Goal: Task Accomplishment & Management: Complete application form

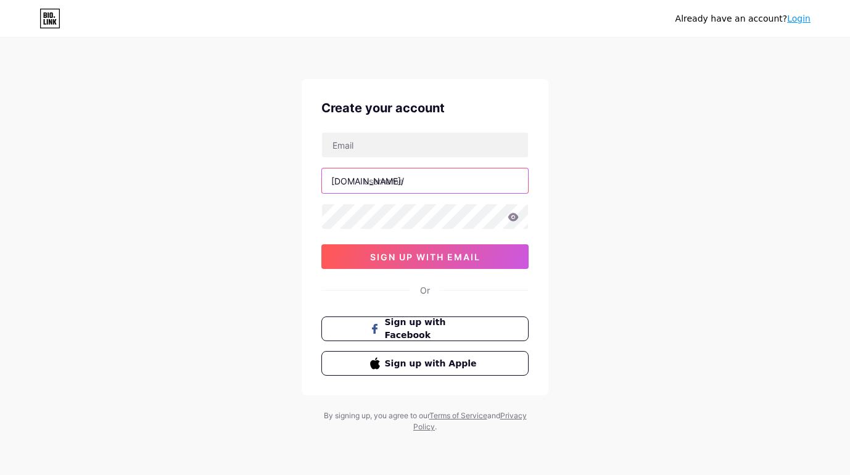
click at [423, 177] on input "text" at bounding box center [425, 180] width 206 height 25
type input "sibola"
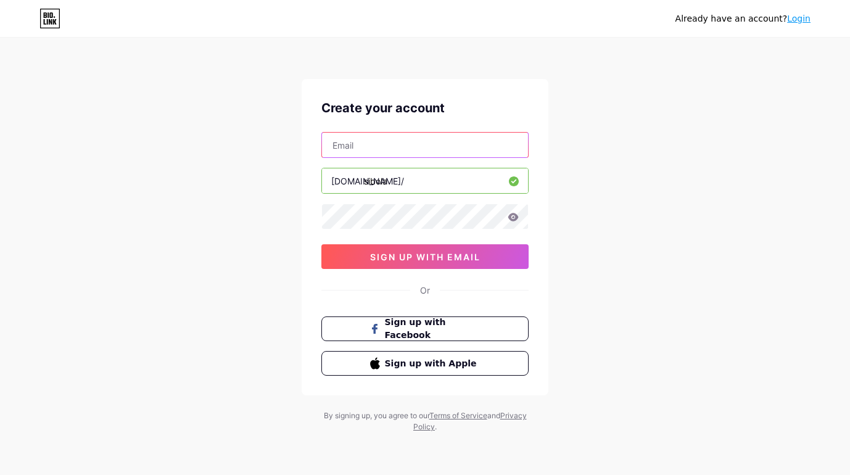
click at [393, 154] on input "text" at bounding box center [425, 145] width 206 height 25
click at [382, 145] on input "text" at bounding box center [425, 145] width 206 height 25
type input "[EMAIL_ADDRESS][DOMAIN_NAME]"
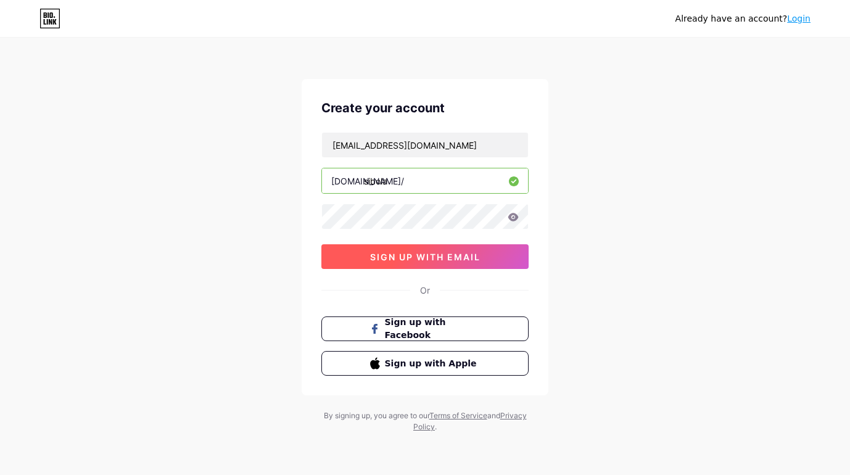
click at [425, 255] on span "sign up with email" at bounding box center [425, 257] width 110 height 10
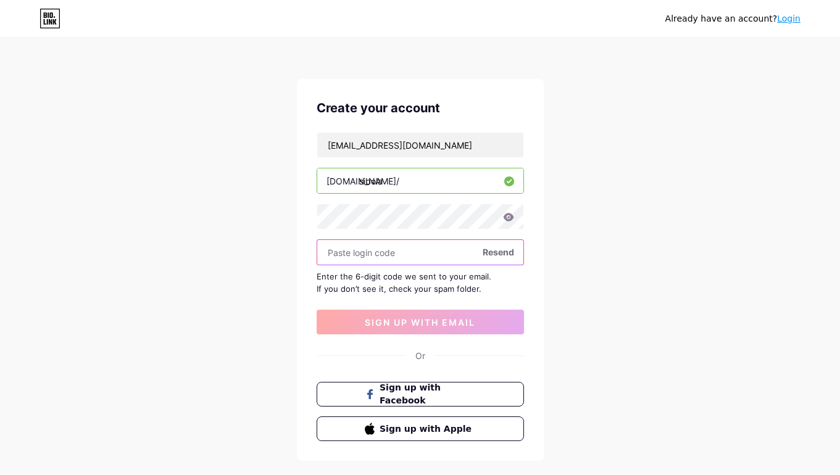
click at [397, 253] on input "text" at bounding box center [420, 252] width 206 height 25
paste input "410764"
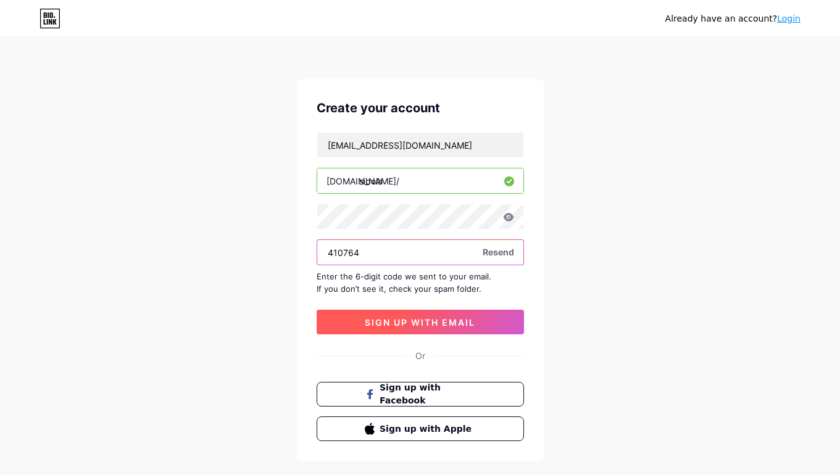
type input "410764"
click at [437, 325] on span "sign up with email" at bounding box center [420, 322] width 110 height 10
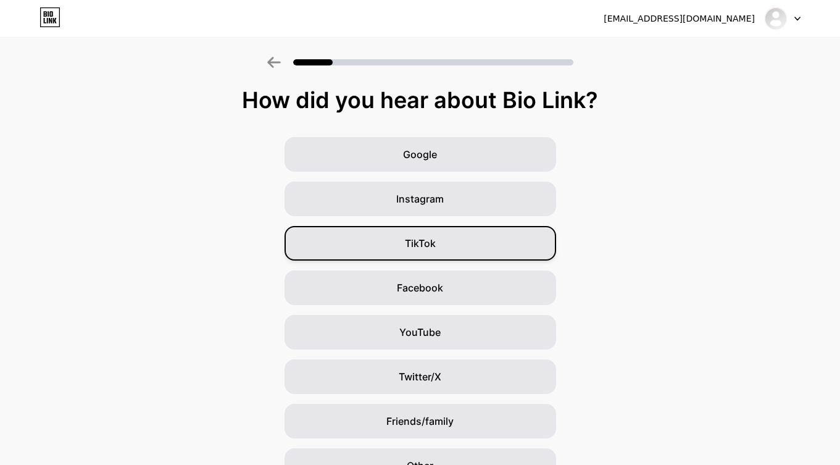
scroll to position [63, 0]
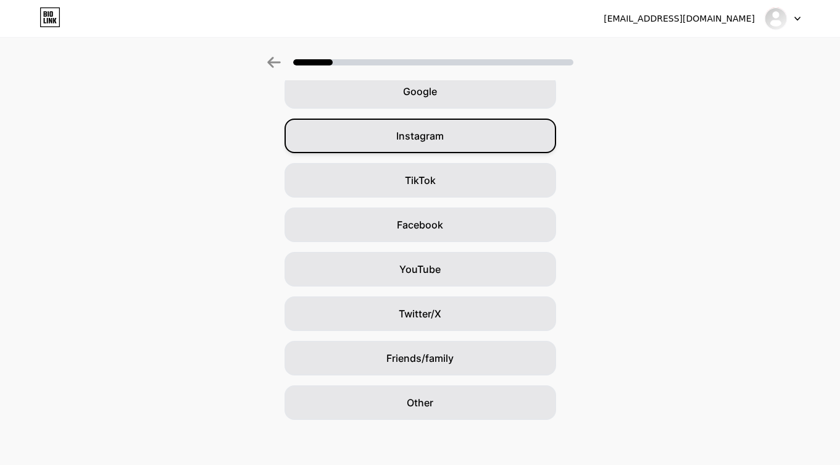
click at [444, 137] on span "Instagram" at bounding box center [420, 135] width 48 height 15
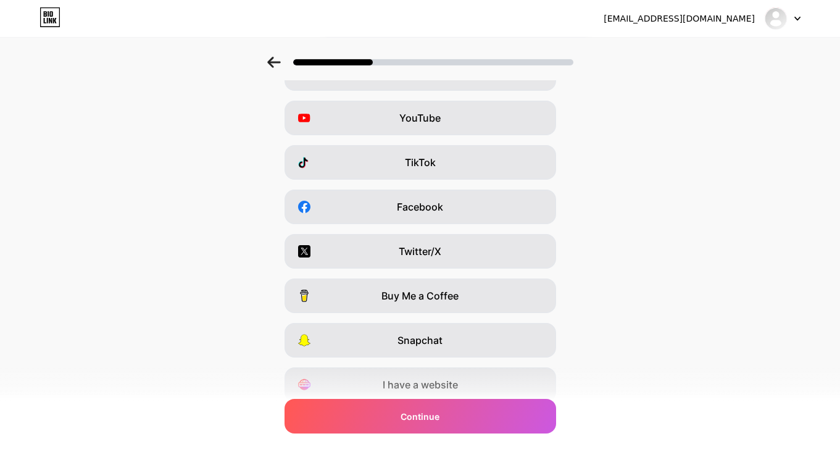
scroll to position [0, 0]
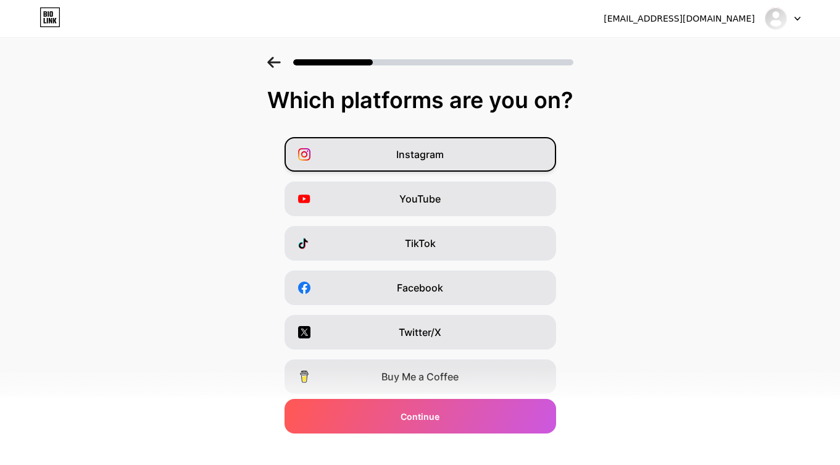
click at [444, 155] on span "Instagram" at bounding box center [420, 154] width 48 height 15
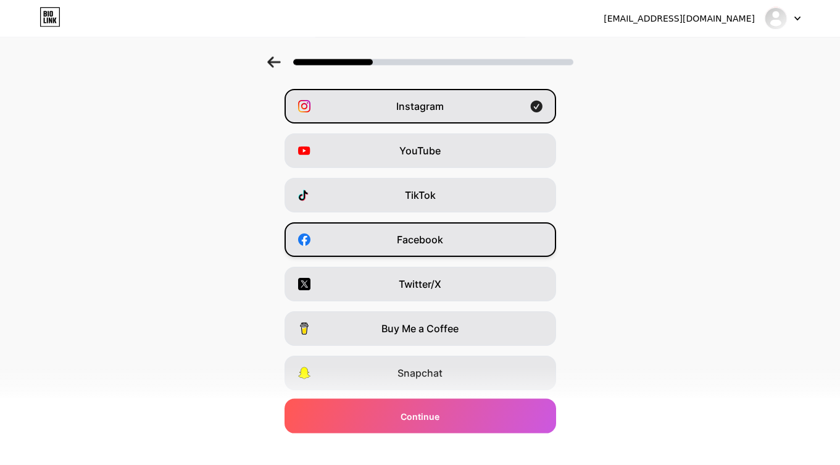
scroll to position [126, 0]
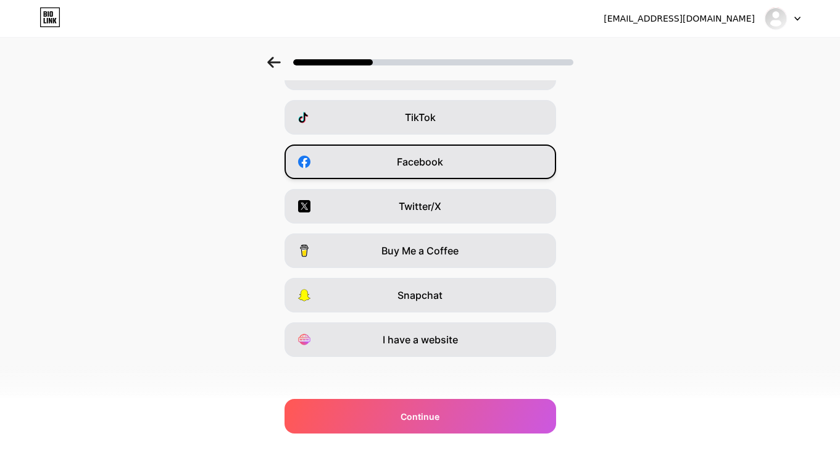
click at [472, 165] on div "Facebook" at bounding box center [419, 161] width 271 height 35
click at [476, 336] on div "I have a website" at bounding box center [419, 339] width 271 height 35
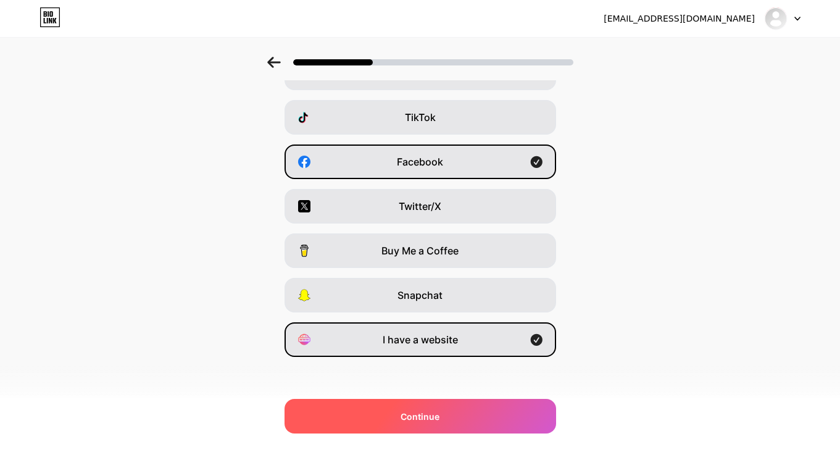
click at [486, 417] on div "Continue" at bounding box center [419, 416] width 271 height 35
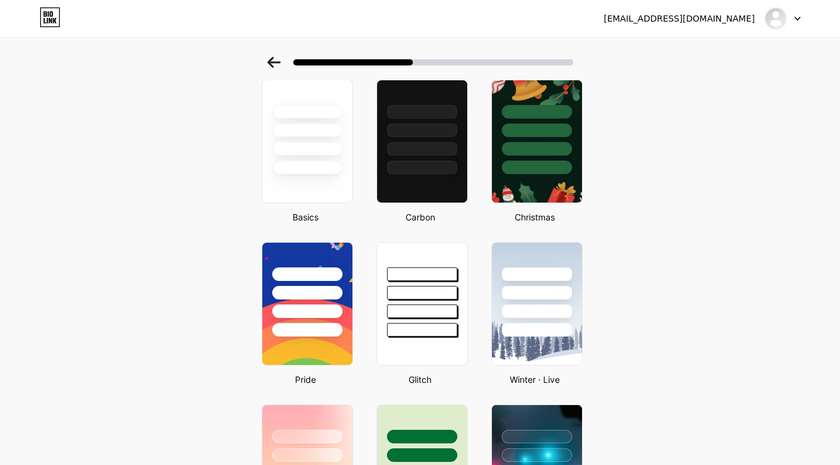
scroll to position [0, 0]
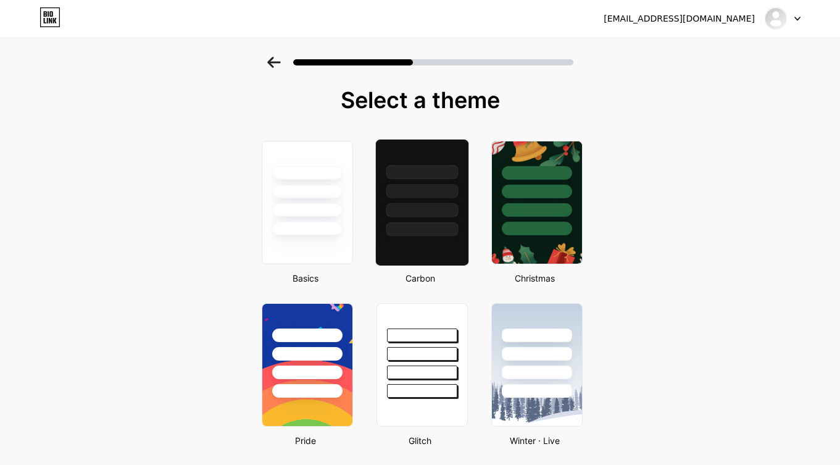
click at [424, 215] on div at bounding box center [422, 210] width 72 height 14
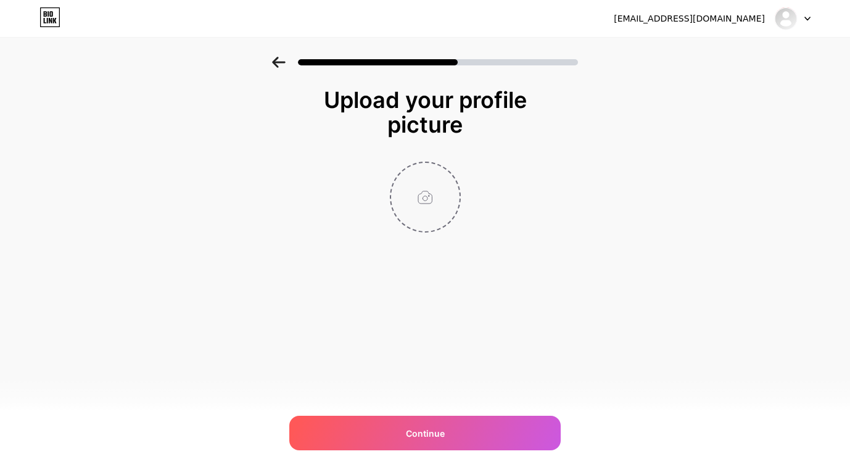
click at [426, 200] on input "file" at bounding box center [425, 197] width 68 height 68
type input "C:\fakepath\SIBOLA88.png"
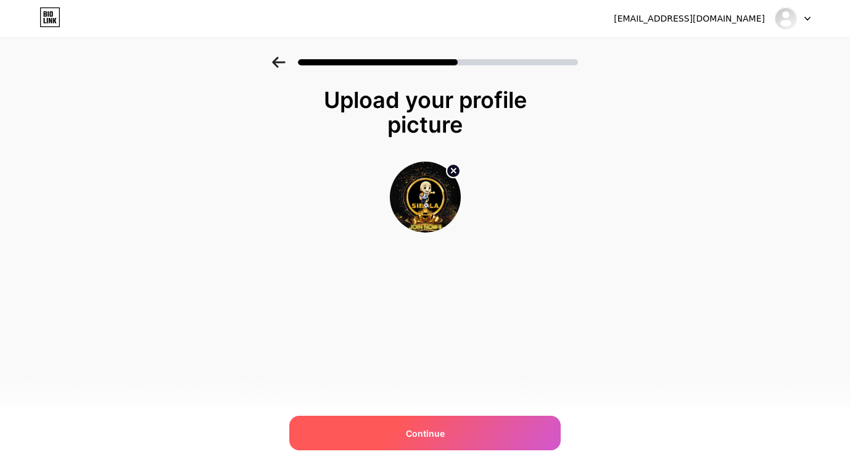
click at [483, 433] on div "Continue" at bounding box center [424, 433] width 271 height 35
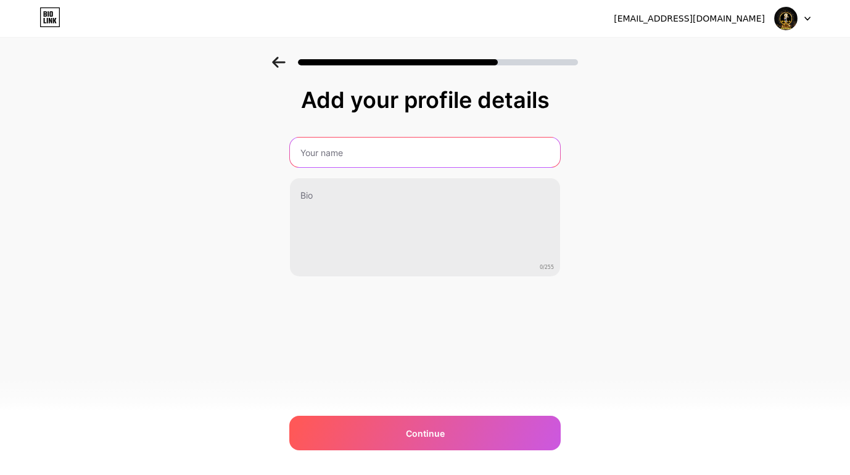
click at [370, 158] on input "text" at bounding box center [425, 153] width 270 height 30
type input "Sibola Parlay"
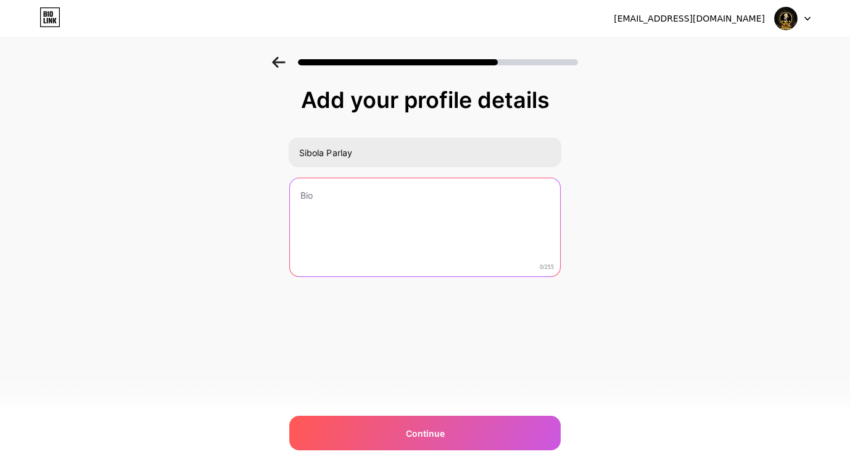
click at [345, 193] on textarea at bounding box center [425, 227] width 270 height 99
click at [350, 198] on textarea "Sibola" at bounding box center [425, 227] width 270 height 99
click at [350, 198] on textarea "Sibola" at bounding box center [425, 228] width 273 height 101
click at [367, 196] on textarea "Sibola" at bounding box center [425, 228] width 273 height 101
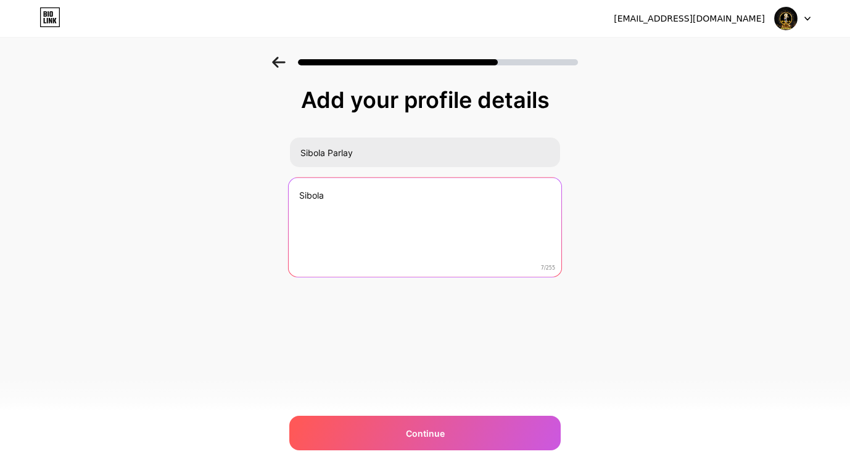
paste textarea "Menonton pertandingan secara langsung memungkinkan Anda untuk melakukan analisi…"
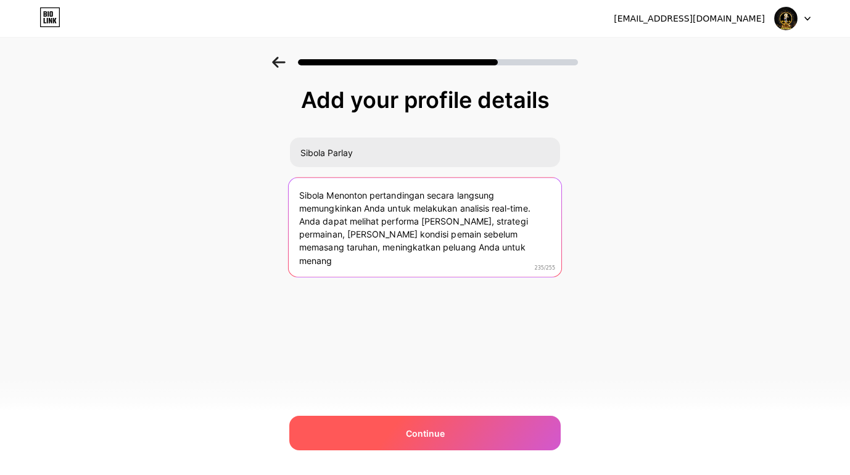
type textarea "Sibola Menonton pertandingan secara langsung memungkinkan Anda untuk melakukan …"
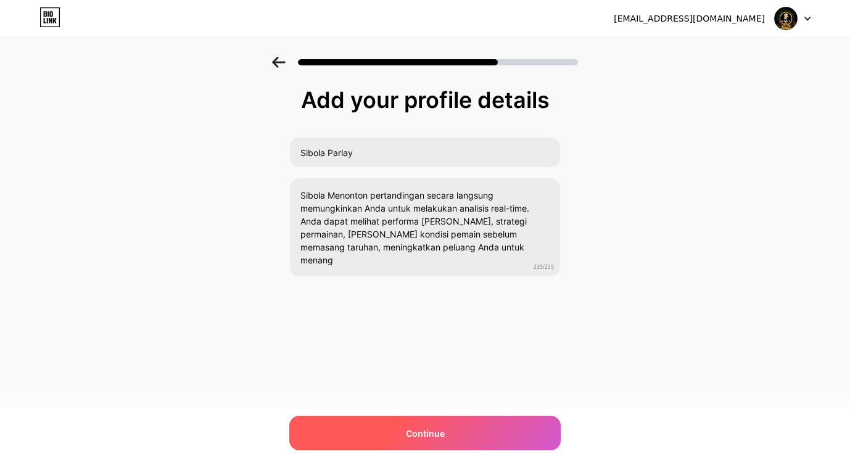
click at [444, 427] on span "Continue" at bounding box center [425, 433] width 39 height 13
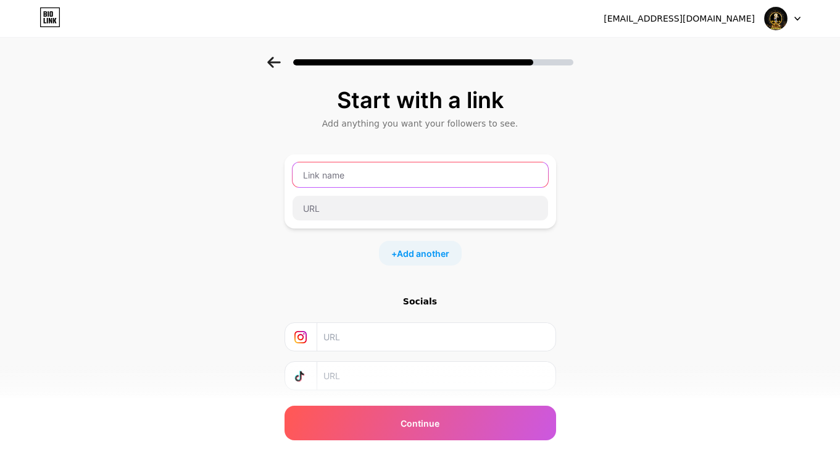
click at [363, 178] on input "text" at bounding box center [419, 174] width 255 height 25
click at [367, 174] on input "text" at bounding box center [419, 174] width 255 height 25
click at [404, 177] on input "text" at bounding box center [419, 174] width 255 height 25
type input "Sibola Parlay"
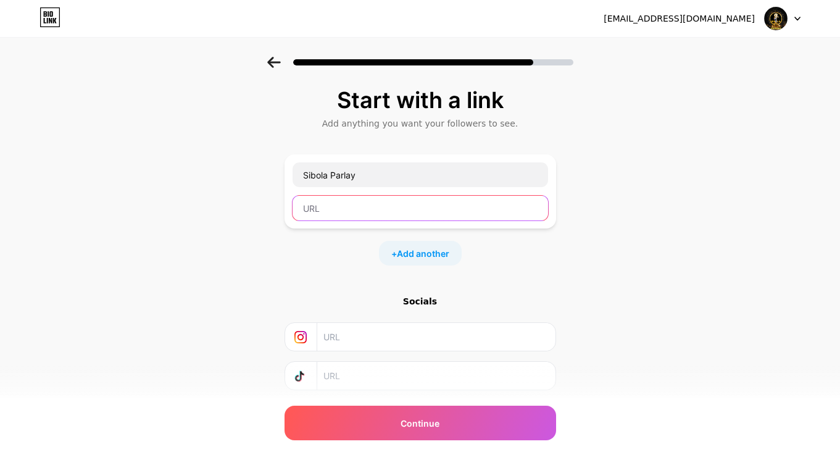
click at [353, 205] on input "text" at bounding box center [419, 208] width 255 height 25
click at [378, 207] on input "text" at bounding box center [419, 208] width 255 height 25
type input "[URL][DOMAIN_NAME]"
click at [462, 233] on div "Sibola Parlay [URL][DOMAIN_NAME] + Add another" at bounding box center [419, 209] width 271 height 111
click at [373, 339] on input "text" at bounding box center [435, 337] width 224 height 28
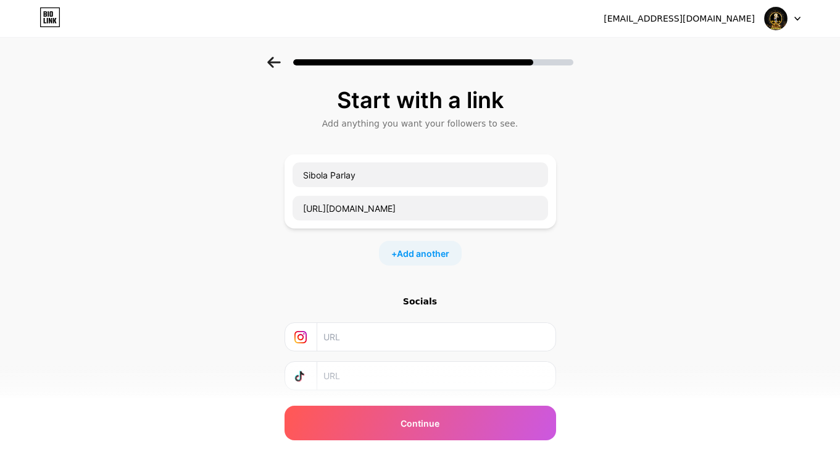
click at [363, 339] on input "text" at bounding box center [435, 337] width 224 height 28
paste input "[URL][DOMAIN_NAME]"
type input "[URL][DOMAIN_NAME]"
click at [606, 364] on div "Start with a link Add anything you want your followers to see. Sibola Parlay [U…" at bounding box center [420, 274] width 840 height 434
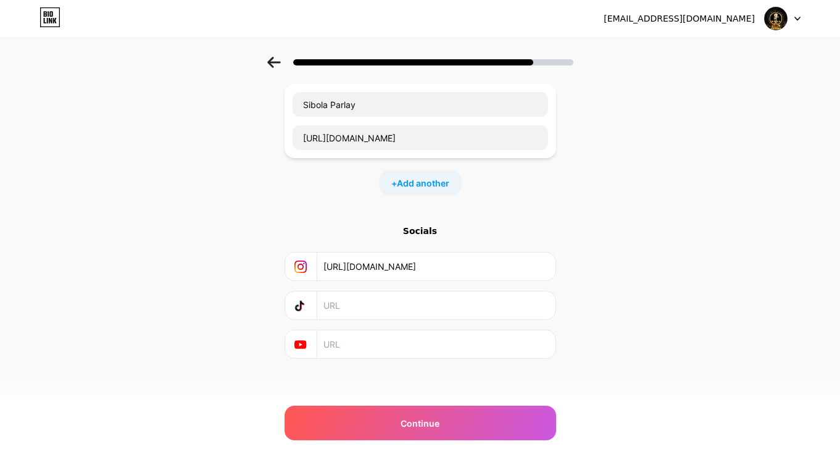
scroll to position [75, 0]
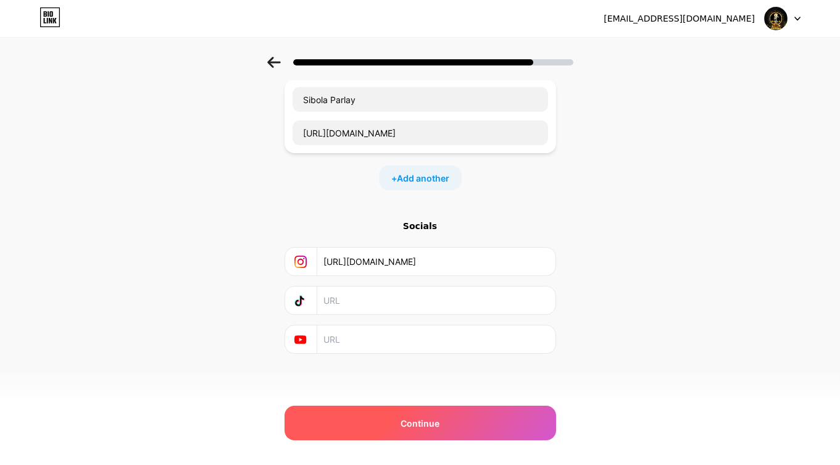
click at [436, 424] on span "Continue" at bounding box center [419, 422] width 39 height 13
click at [436, 421] on span "Continue" at bounding box center [419, 422] width 39 height 13
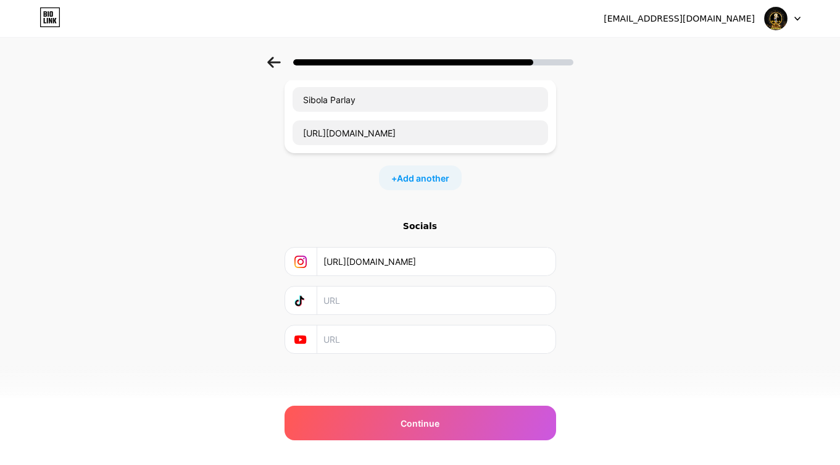
click at [355, 297] on input "text" at bounding box center [435, 300] width 224 height 28
click at [373, 297] on input "text" at bounding box center [435, 300] width 224 height 28
click at [578, 212] on div "Start with a link Add anything you want your followers to see. Sibola Parlay [U…" at bounding box center [420, 198] width 840 height 434
click at [430, 175] on span "Add another" at bounding box center [423, 178] width 52 height 13
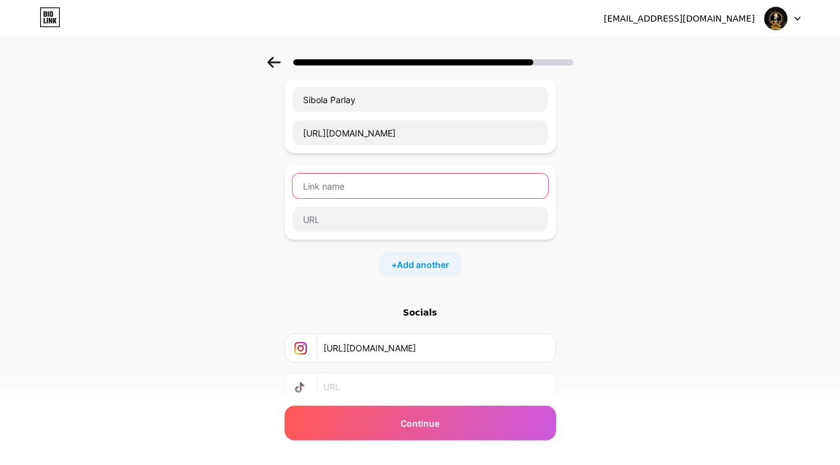
click at [357, 189] on input "text" at bounding box center [419, 185] width 255 height 25
click at [573, 329] on div "Start with a link Add anything you want your followers to see. Sibola Parlay [U…" at bounding box center [420, 241] width 840 height 520
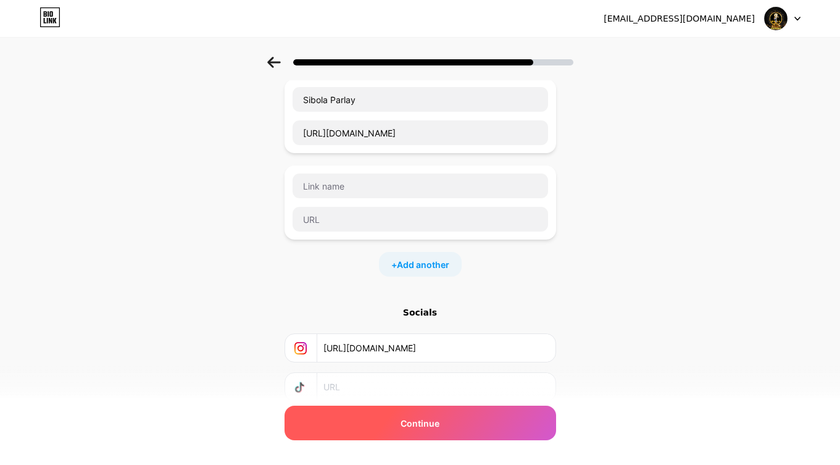
click at [439, 427] on span "Continue" at bounding box center [419, 422] width 39 height 13
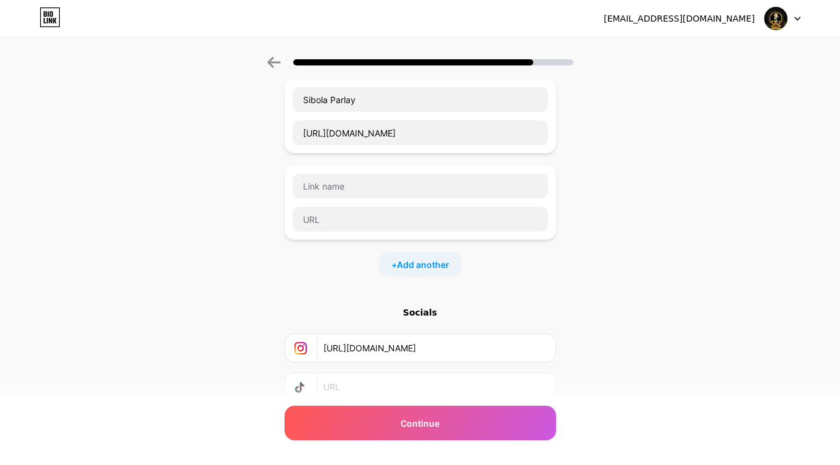
click at [786, 16] on img at bounding box center [775, 18] width 23 height 23
click at [787, 16] on img at bounding box center [775, 18] width 23 height 23
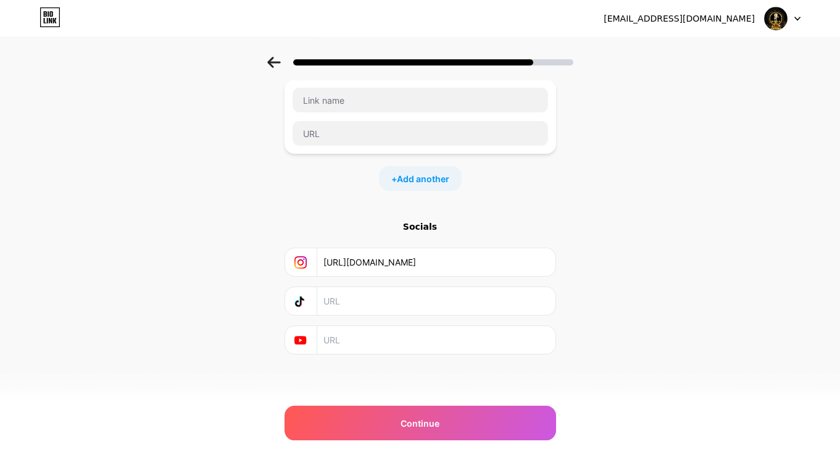
scroll to position [162, 0]
click at [391, 297] on input "text" at bounding box center [435, 300] width 224 height 28
click at [383, 334] on input "text" at bounding box center [435, 339] width 224 height 28
click at [376, 333] on input "text" at bounding box center [435, 339] width 224 height 28
paste input "[URL][DOMAIN_NAME]"
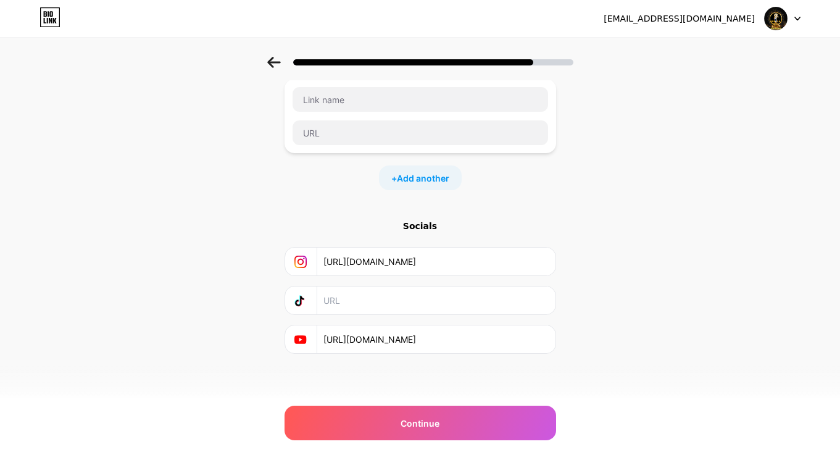
type input "[URL][DOMAIN_NAME]"
click at [387, 297] on input "text" at bounding box center [435, 300] width 224 height 28
click at [377, 304] on input "text" at bounding box center [435, 300] width 224 height 28
click at [465, 263] on input "[URL][DOMAIN_NAME]" at bounding box center [435, 261] width 224 height 28
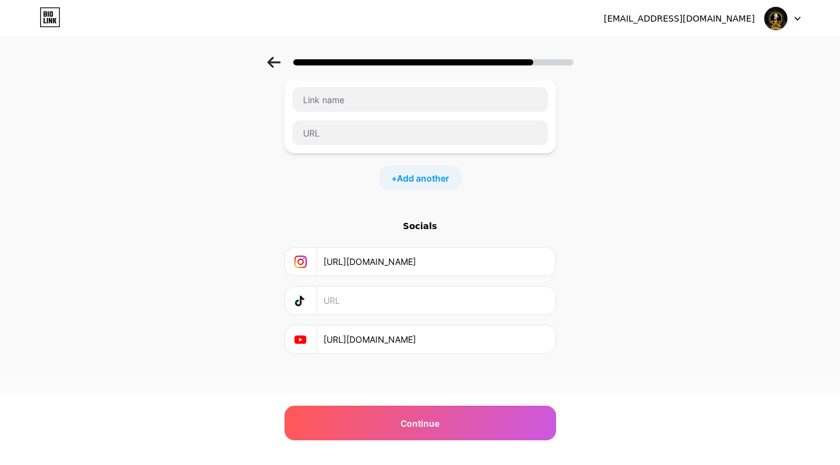
click at [378, 299] on input "text" at bounding box center [435, 300] width 224 height 28
click at [370, 299] on input "text" at bounding box center [435, 300] width 224 height 28
click at [357, 296] on input "text" at bounding box center [435, 300] width 224 height 28
paste input "[URL][DOMAIN_NAME][DOMAIN_NAME]"
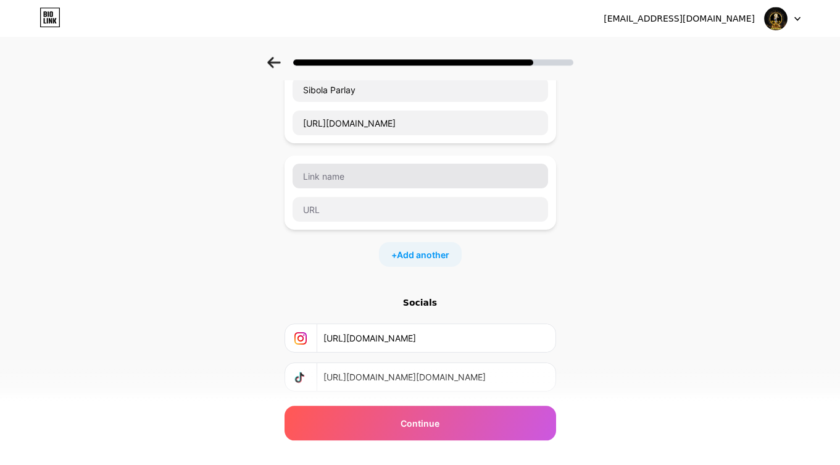
scroll to position [36, 0]
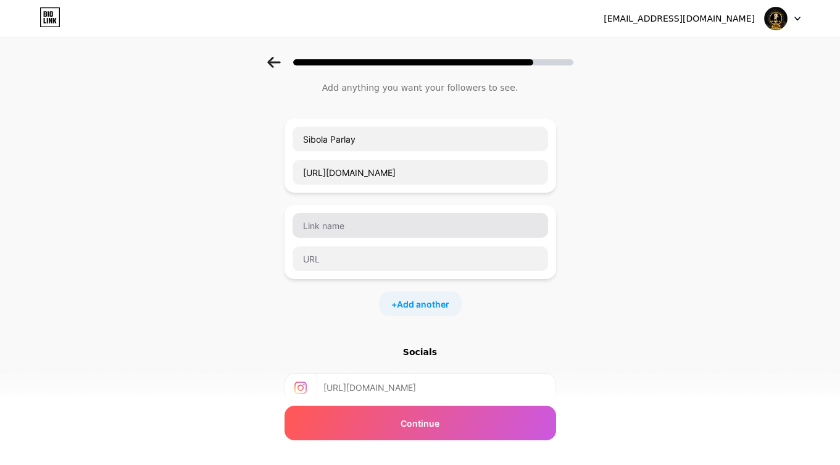
type input "[URL][DOMAIN_NAME][DOMAIN_NAME]"
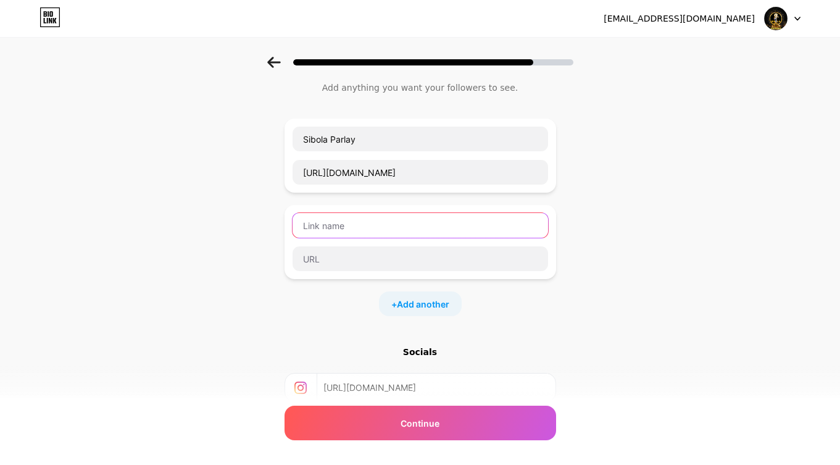
click at [355, 224] on input "text" at bounding box center [419, 225] width 255 height 25
click at [356, 225] on input "text" at bounding box center [419, 225] width 255 height 25
paste input "[DOMAIN_NAME][URL]"
type input "[DOMAIN_NAME][URL]"
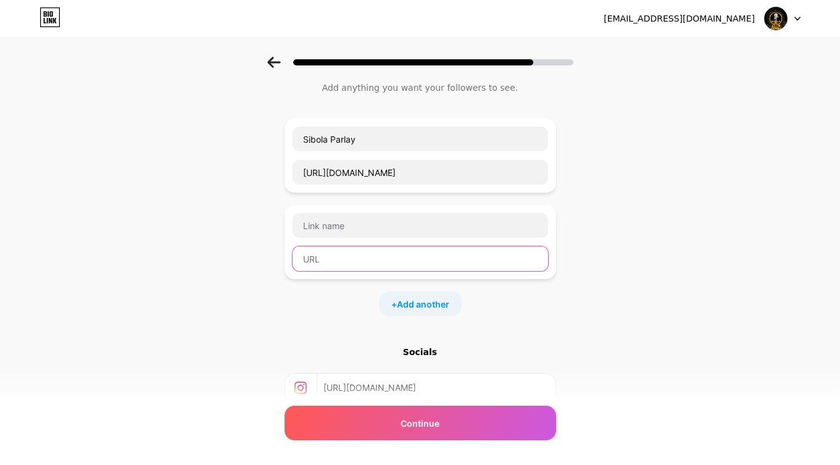
click at [347, 255] on input "text" at bounding box center [419, 258] width 255 height 25
paste input "[DOMAIN_NAME][URL]"
type input "[DOMAIN_NAME][URL]"
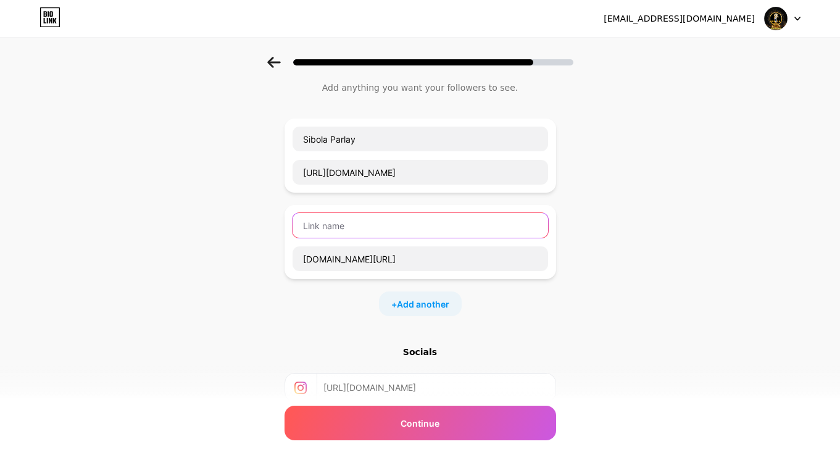
click at [352, 220] on input "text" at bounding box center [419, 225] width 255 height 25
type input "L"
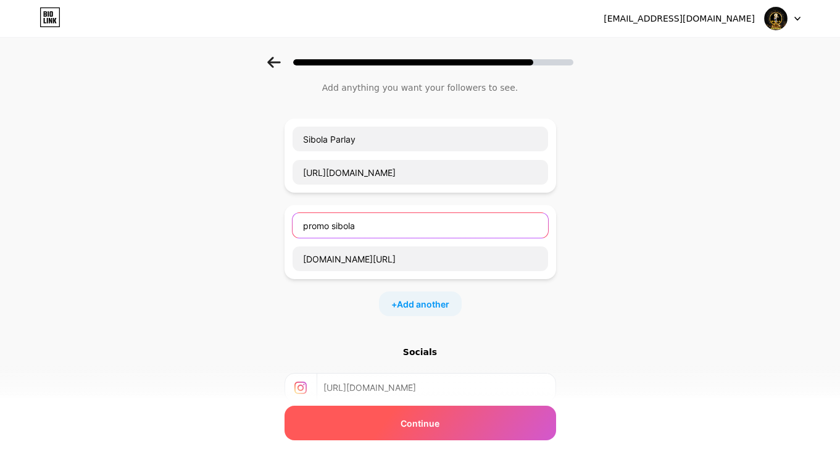
type input "promo sibola"
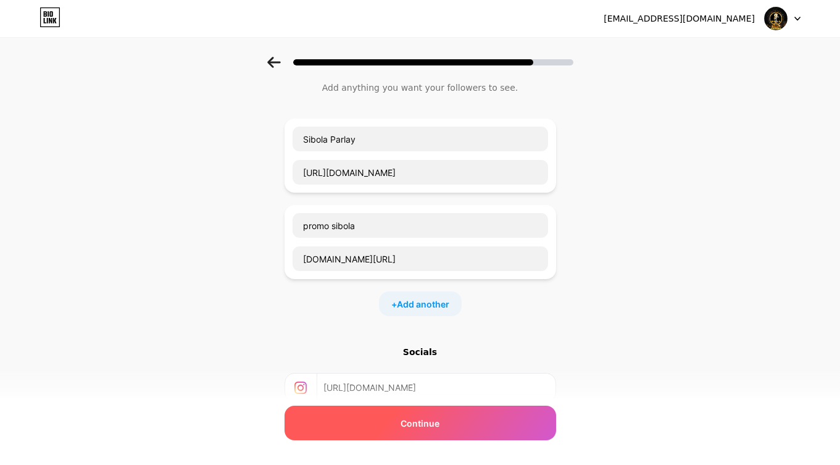
click at [429, 425] on span "Continue" at bounding box center [419, 422] width 39 height 13
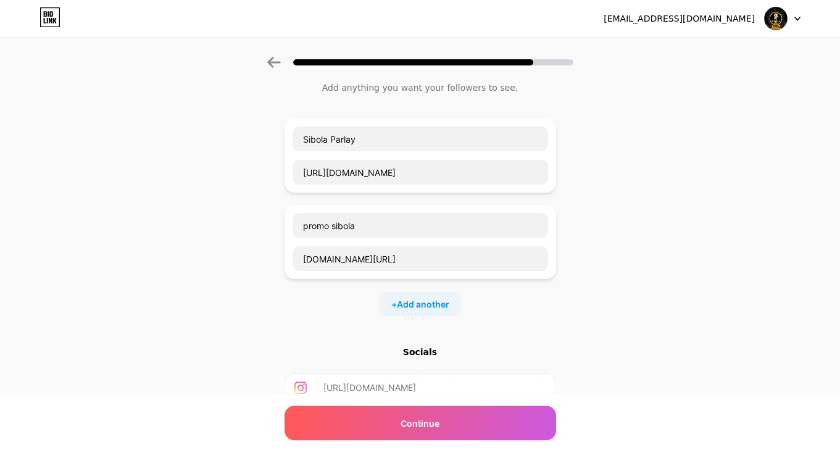
scroll to position [162, 0]
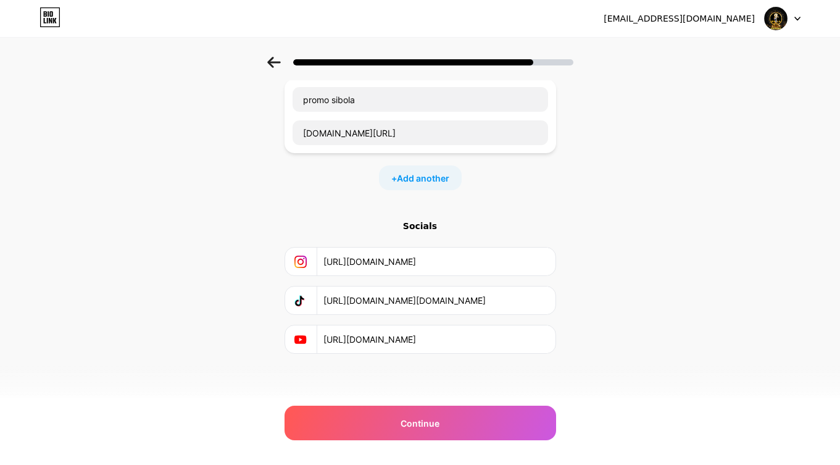
click at [47, 19] on icon at bounding box center [47, 21] width 1 height 6
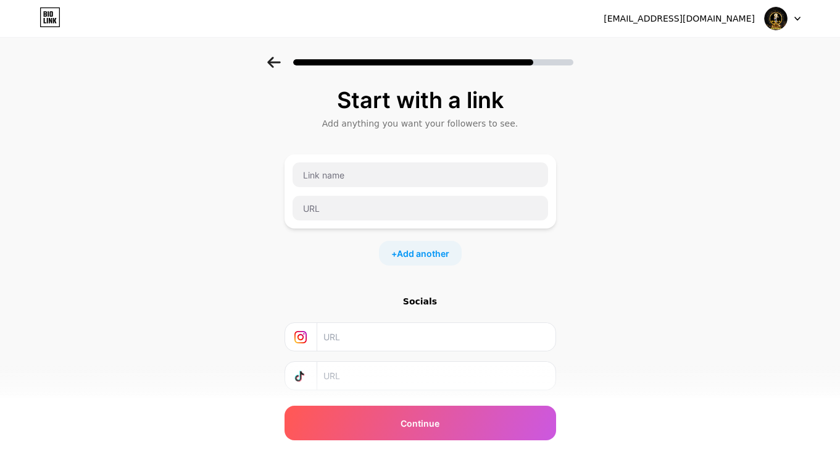
scroll to position [75, 0]
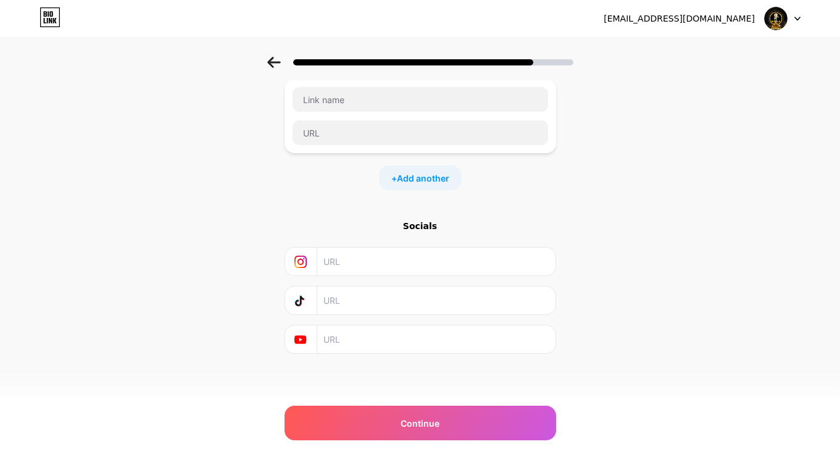
click at [412, 263] on input "text" at bounding box center [435, 261] width 224 height 28
click at [358, 93] on input "text" at bounding box center [419, 99] width 255 height 25
click at [785, 22] on img at bounding box center [775, 18] width 23 height 23
click at [396, 101] on input "text" at bounding box center [419, 99] width 255 height 25
click at [354, 99] on input "text" at bounding box center [419, 99] width 255 height 25
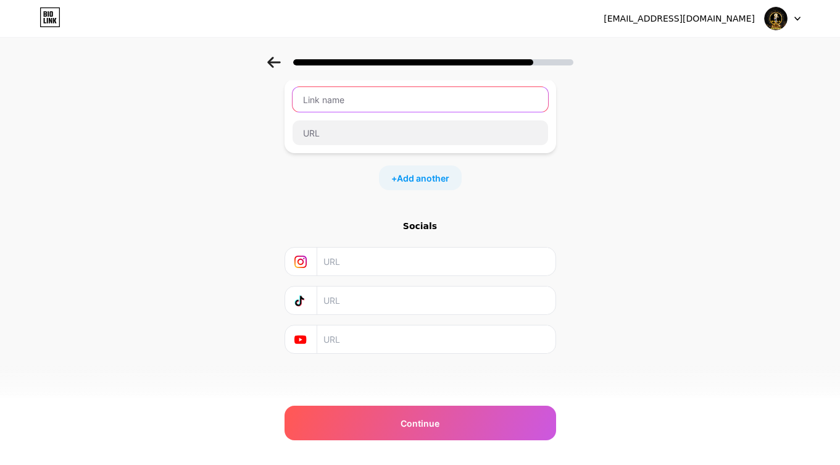
paste input "[DOMAIN_NAME][URL]"
type input "[DOMAIN_NAME][URL]"
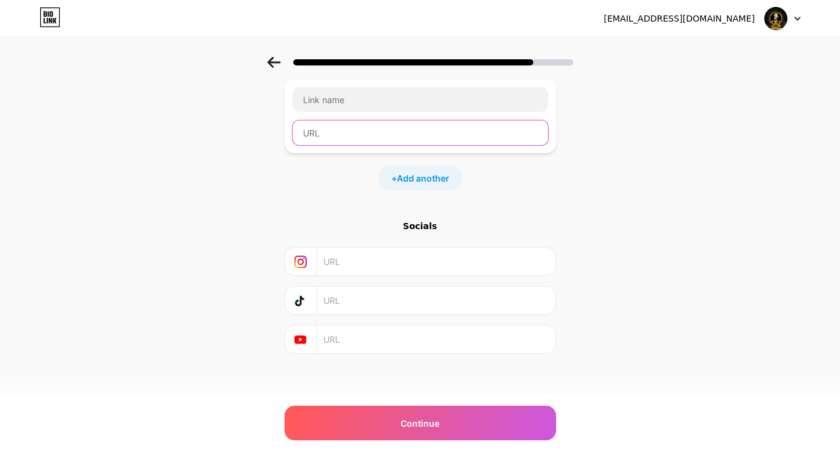
click at [342, 129] on input "text" at bounding box center [419, 132] width 255 height 25
paste input "[DOMAIN_NAME][URL]"
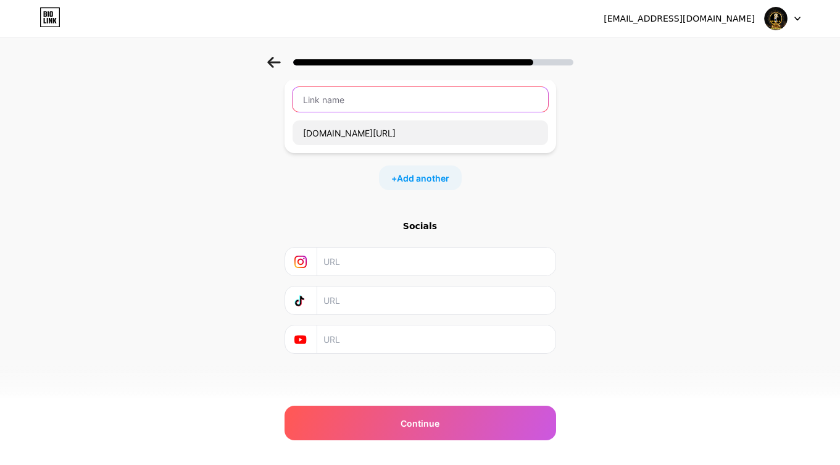
click at [357, 104] on input "text" at bounding box center [419, 99] width 255 height 25
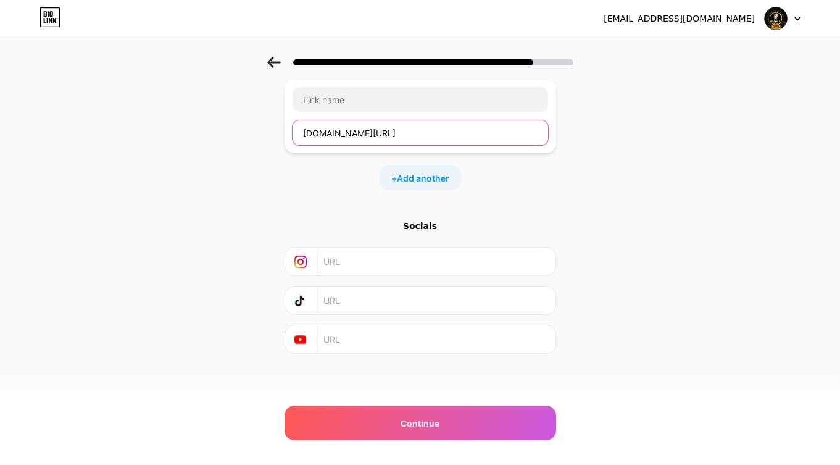
click at [307, 133] on input "[DOMAIN_NAME][URL]" at bounding box center [419, 132] width 255 height 25
type input "[URL][DOMAIN_NAME]"
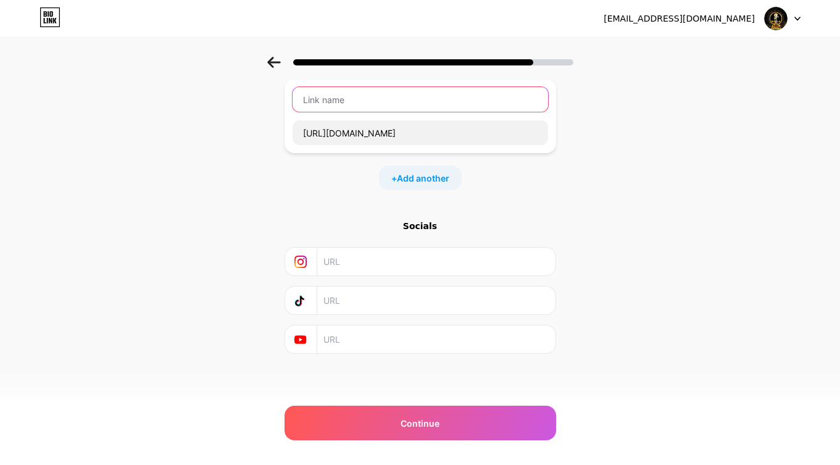
click at [372, 107] on input "text" at bounding box center [419, 99] width 255 height 25
type input "Sibola parlay"
click at [379, 259] on input "text" at bounding box center [435, 261] width 224 height 28
click at [367, 258] on input "text" at bounding box center [435, 261] width 224 height 28
paste input "[URL][DOMAIN_NAME]"
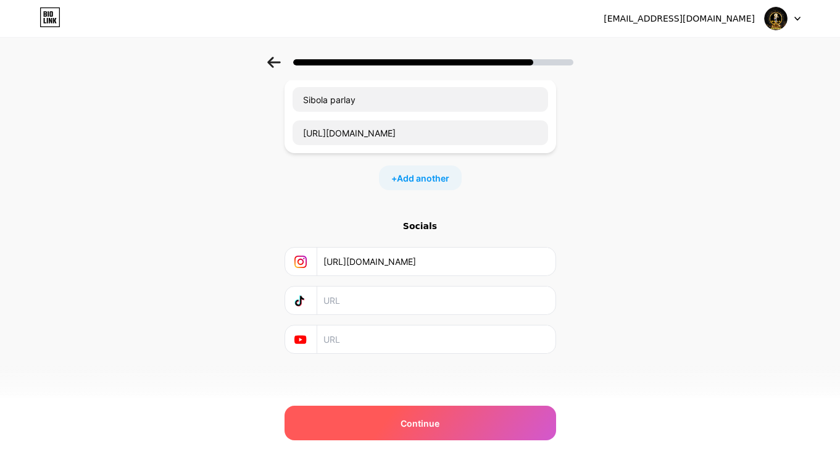
type input "[URL][DOMAIN_NAME]"
click at [387, 418] on div "Continue" at bounding box center [419, 422] width 271 height 35
click at [433, 407] on div "Continue" at bounding box center [419, 422] width 271 height 35
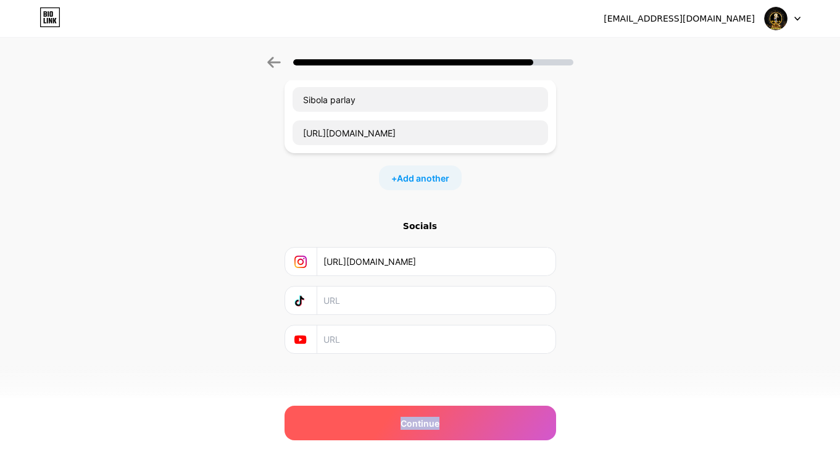
click at [433, 407] on div "Continue" at bounding box center [419, 422] width 271 height 35
click at [434, 419] on span "Continue" at bounding box center [419, 422] width 39 height 13
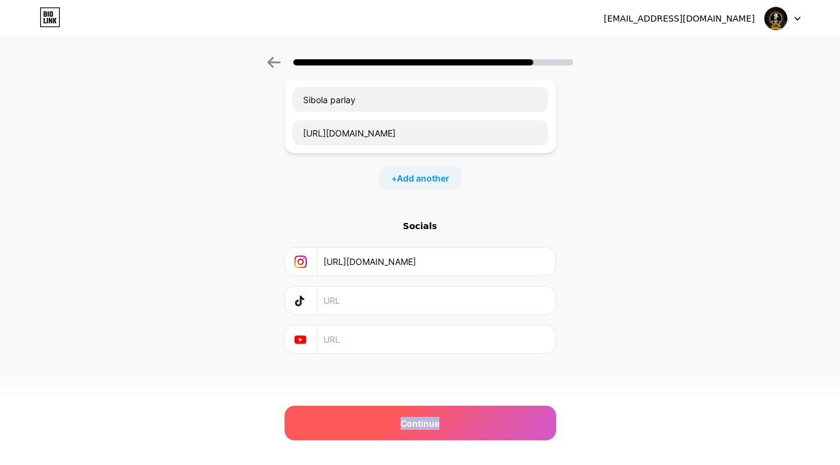
click at [434, 419] on span "Continue" at bounding box center [419, 422] width 39 height 13
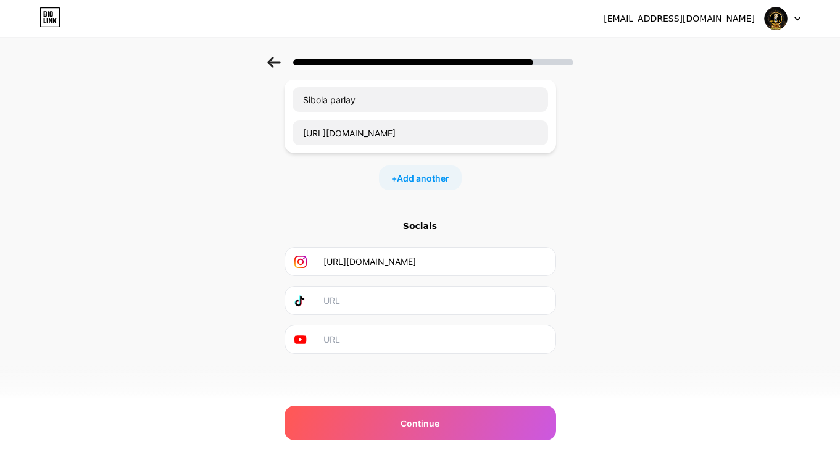
click at [473, 271] on input "[URL][DOMAIN_NAME]" at bounding box center [435, 261] width 224 height 28
click at [438, 294] on input "text" at bounding box center [435, 300] width 224 height 28
click at [424, 309] on input "text" at bounding box center [435, 300] width 224 height 28
click at [410, 338] on input "text" at bounding box center [435, 339] width 224 height 28
click at [426, 178] on span "Add another" at bounding box center [423, 178] width 52 height 13
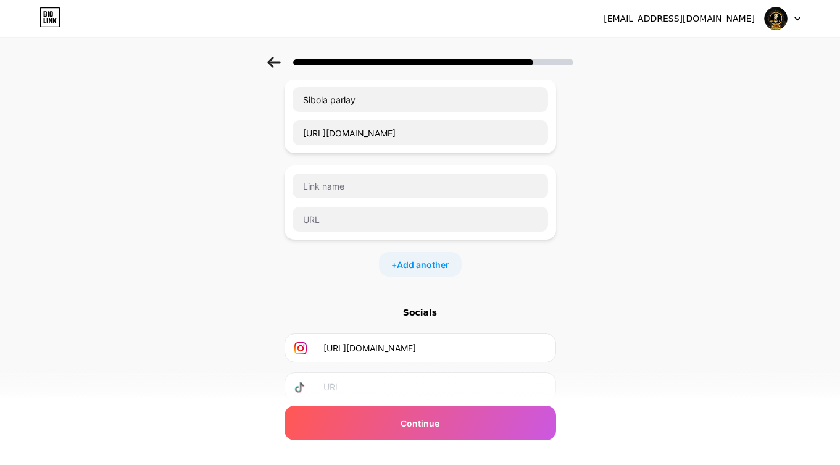
click at [422, 275] on div "+ Add another" at bounding box center [420, 264] width 83 height 25
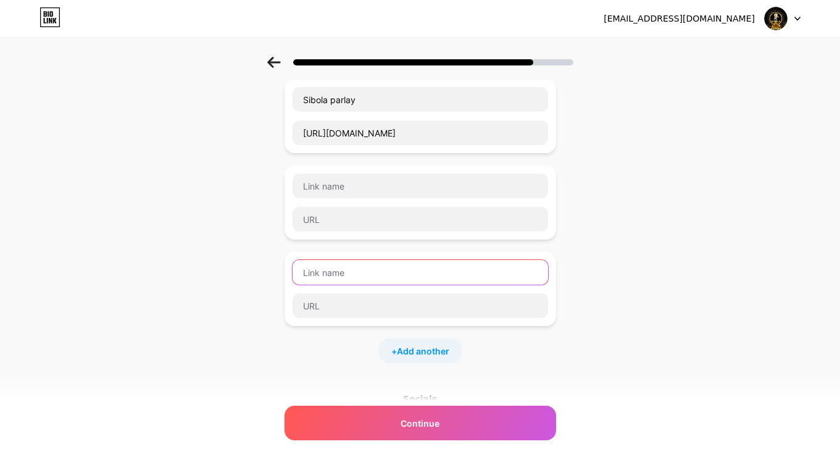
click at [425, 268] on input "text" at bounding box center [419, 272] width 255 height 25
click at [781, 23] on img at bounding box center [775, 18] width 23 height 23
click at [696, 46] on li "Logout" at bounding box center [723, 50] width 153 height 33
